Goal: Task Accomplishment & Management: Manage account settings

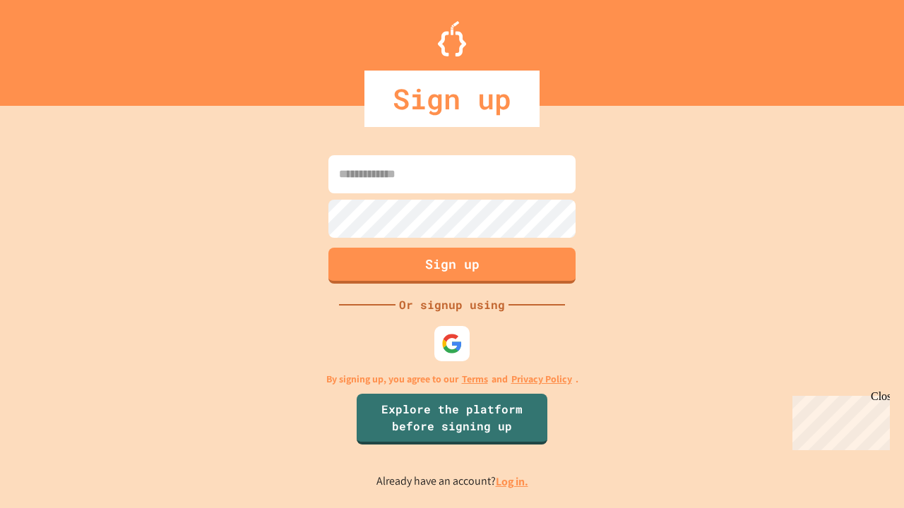
click at [513, 481] on link "Log in." at bounding box center [512, 481] width 32 height 15
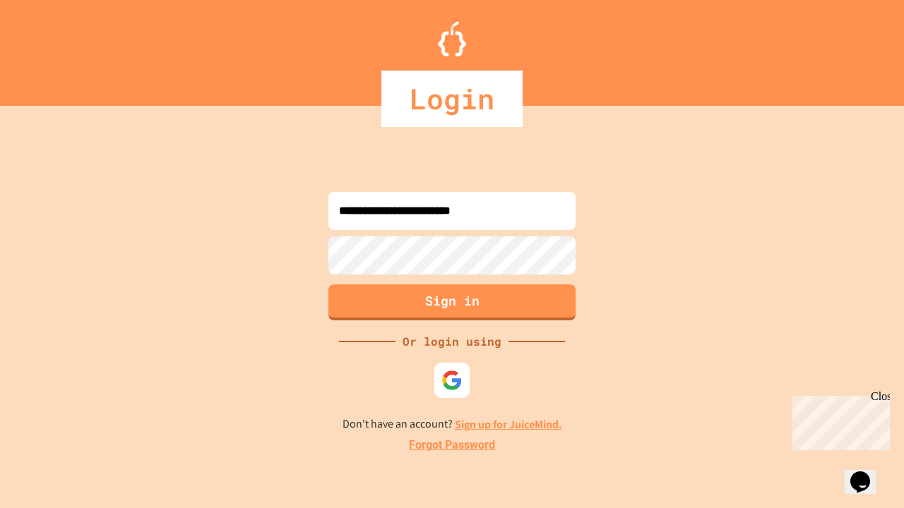
type input "**********"
